Goal: Find specific page/section: Find specific page/section

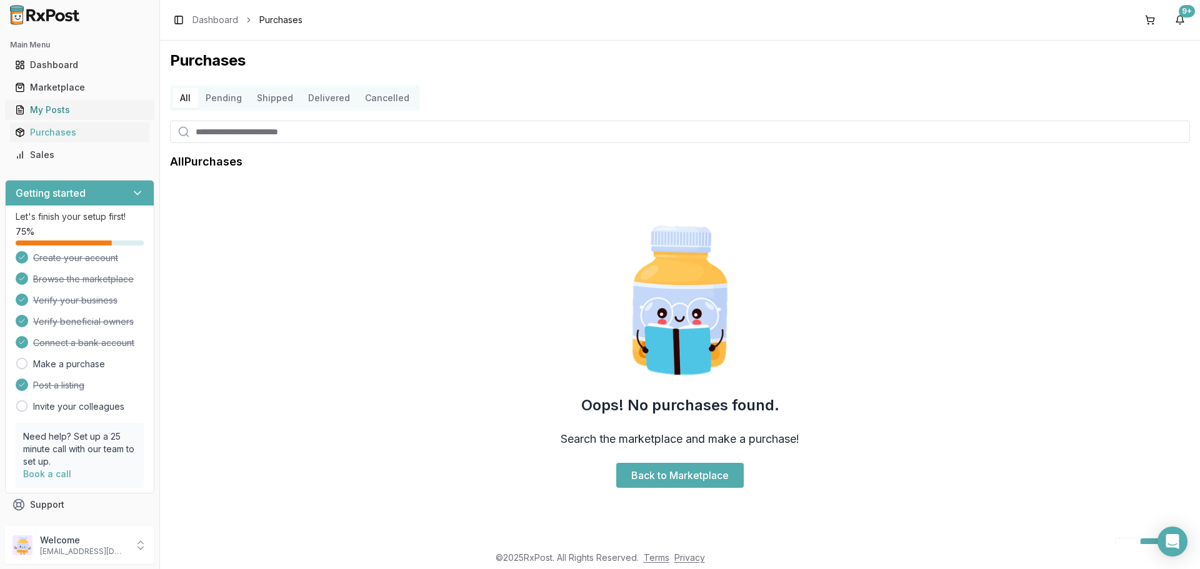
click at [63, 117] on link "My Posts" at bounding box center [79, 110] width 139 height 22
